Goal: Task Accomplishment & Management: Manage account settings

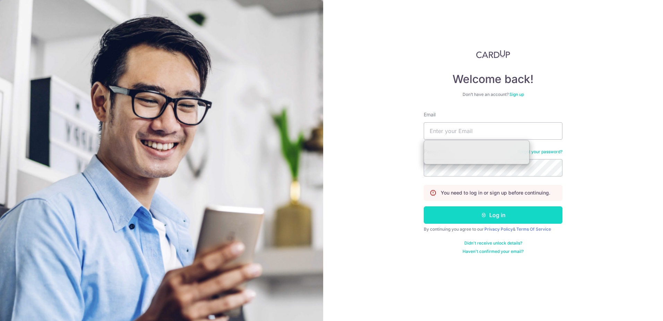
type input "[EMAIL_ADDRESS][DOMAIN_NAME]"
click at [479, 216] on button "Log in" at bounding box center [493, 214] width 139 height 17
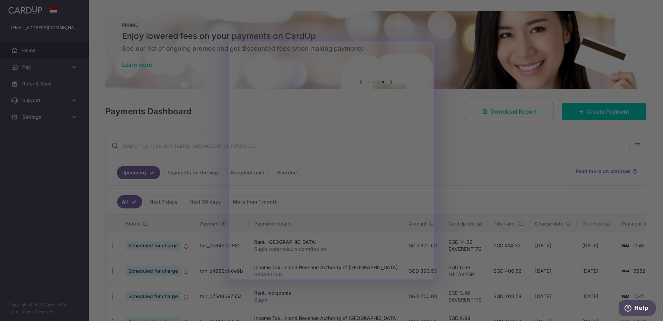
click at [457, 106] on div at bounding box center [335, 162] width 670 height 324
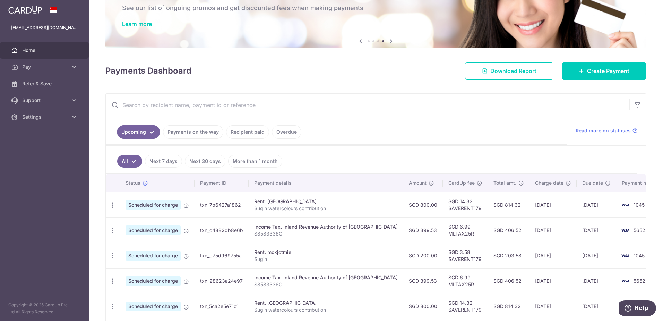
scroll to position [104, 0]
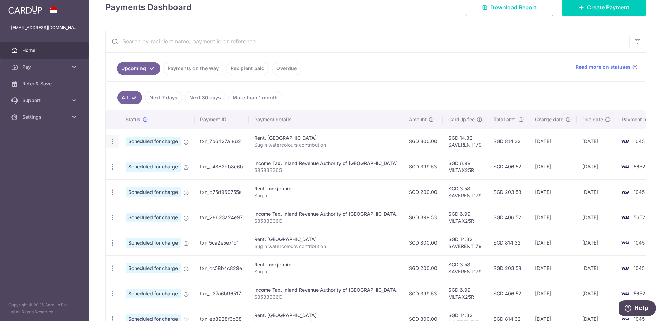
click at [113, 141] on icon "button" at bounding box center [112, 141] width 7 height 7
click at [137, 159] on span "Update payment" at bounding box center [149, 160] width 47 height 8
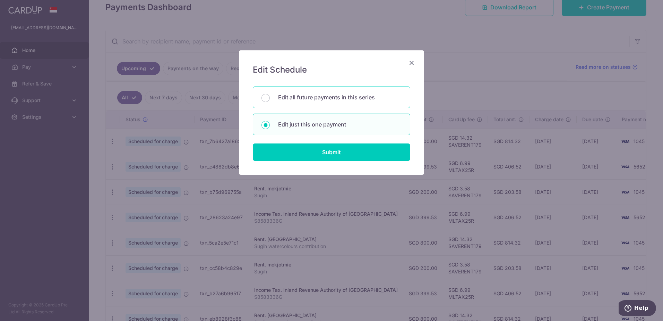
click at [293, 97] on p "Edit all future payments in this series" at bounding box center [340, 97] width 124 height 8
click at [270, 97] on input "Edit all future payments in this series" at bounding box center [266, 98] width 8 height 8
radio input "true"
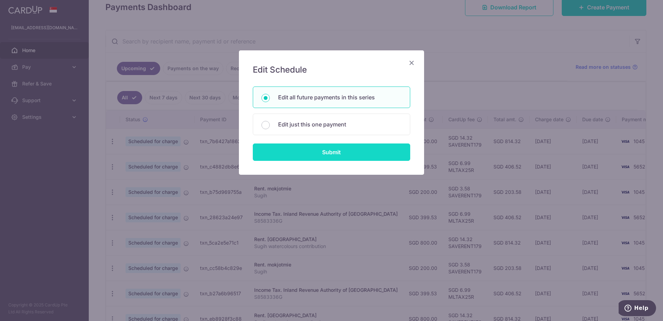
click at [307, 152] on input "Submit" at bounding box center [332, 151] width 158 height 17
radio input "true"
type input "800.00"
type input "Sugih watercolours contribution"
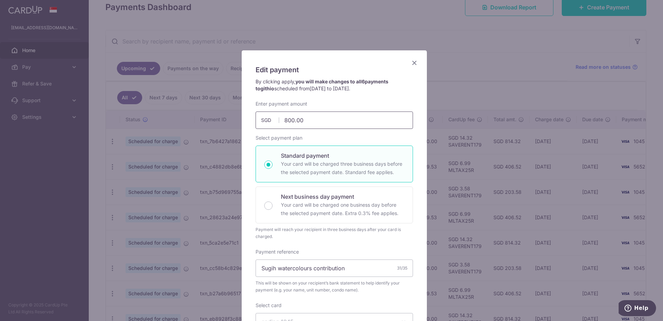
click at [308, 119] on input "800.00" at bounding box center [335, 119] width 158 height 17
click at [308, 122] on input "800.00" at bounding box center [335, 119] width 158 height 17
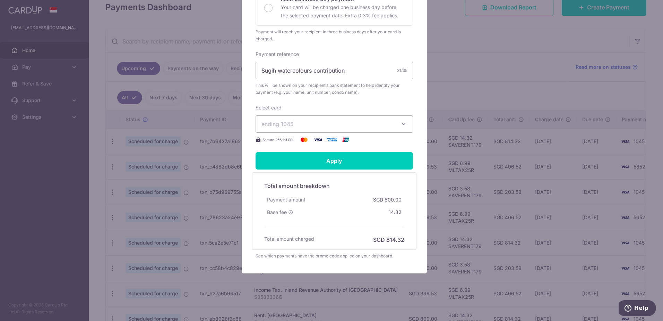
scroll to position [200, 0]
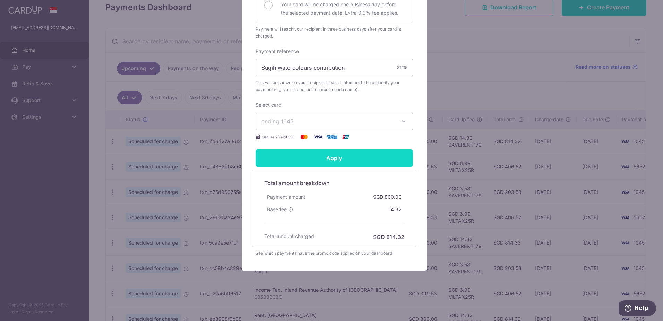
type input "1,000.00"
click at [384, 163] on input "Apply" at bounding box center [335, 157] width 158 height 17
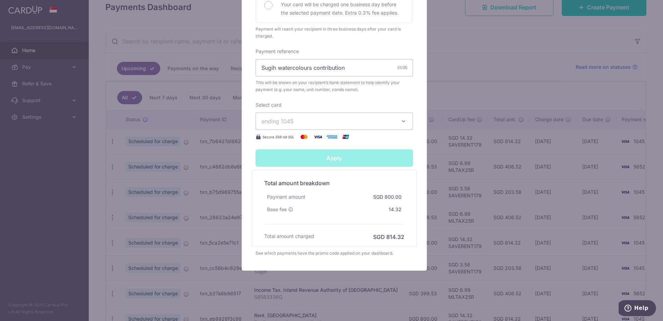
type input "Successfully Applied"
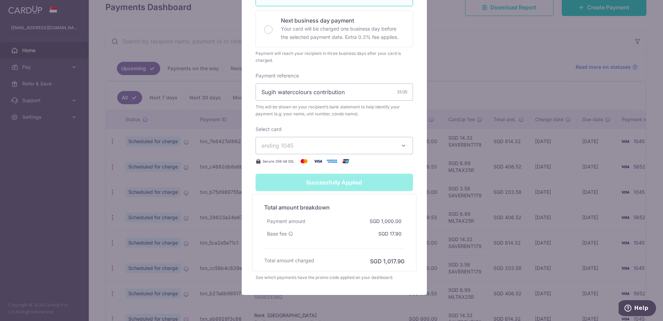
scroll to position [224, 0]
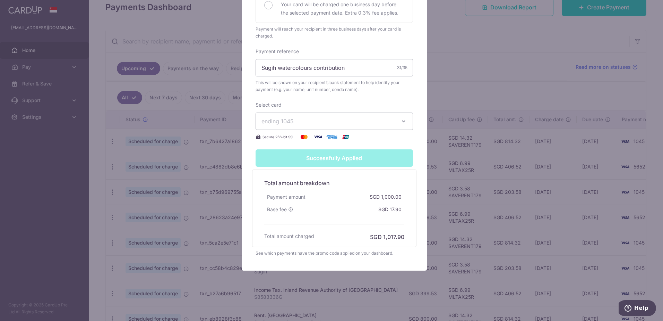
click at [477, 152] on div "Edit payment By clicking apply, you will make changes to all 6 payments to gith…" at bounding box center [331, 160] width 663 height 321
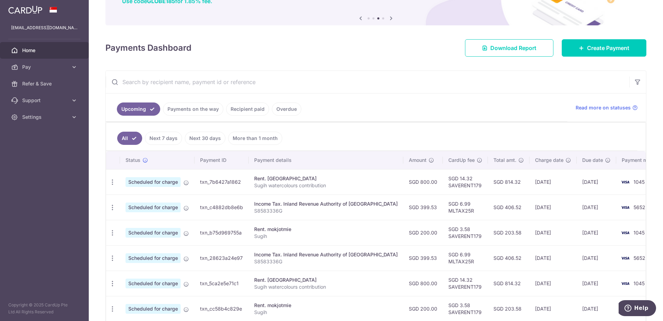
scroll to position [0, 0]
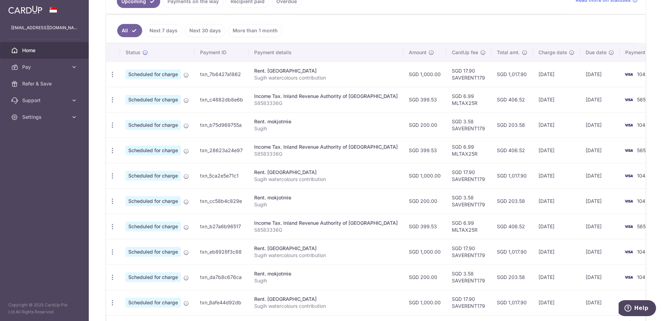
scroll to position [173, 0]
